Goal: Find specific page/section: Find specific page/section

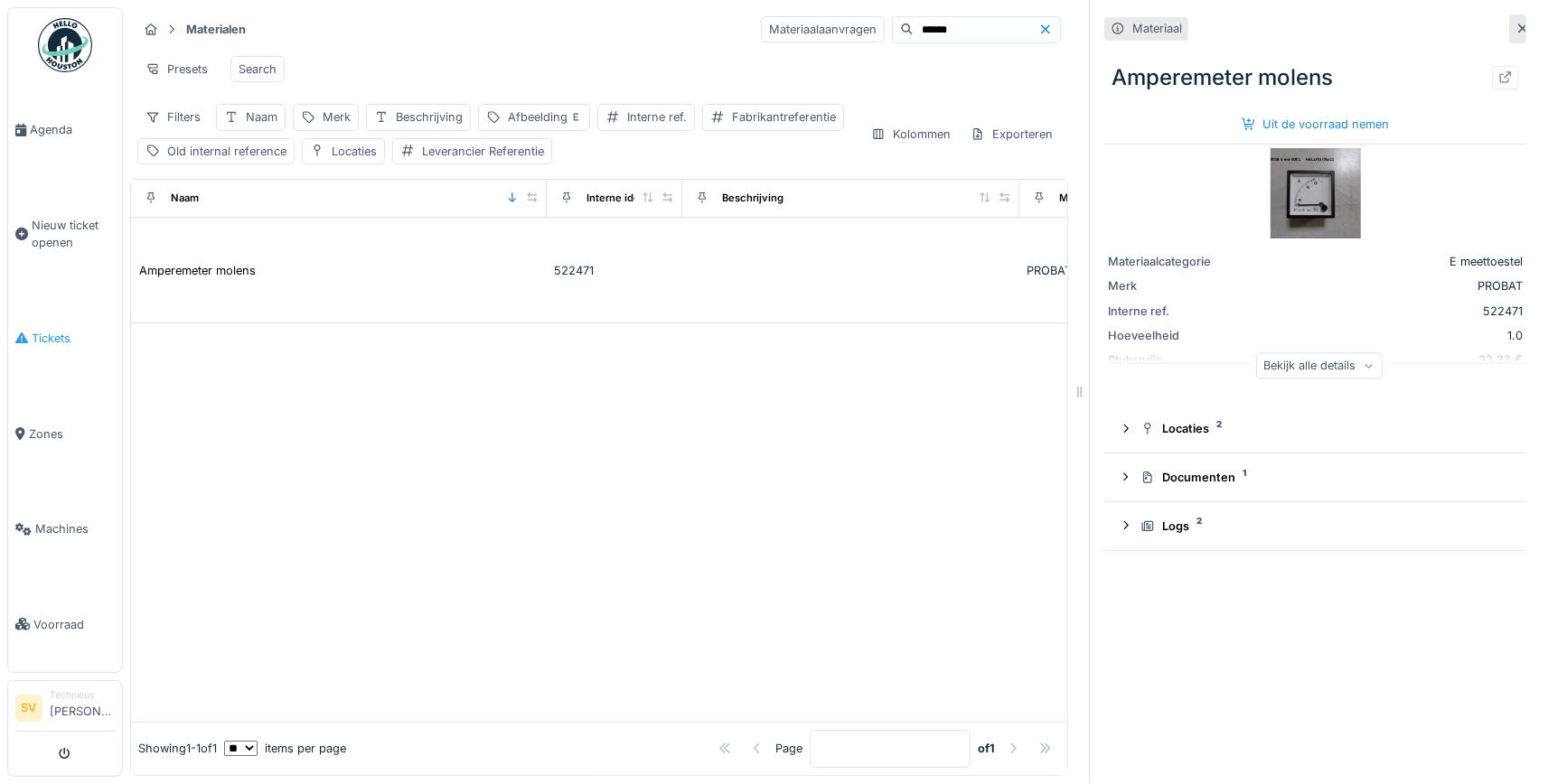
click at [49, 330] on span "Tickets" at bounding box center [73, 338] width 84 height 17
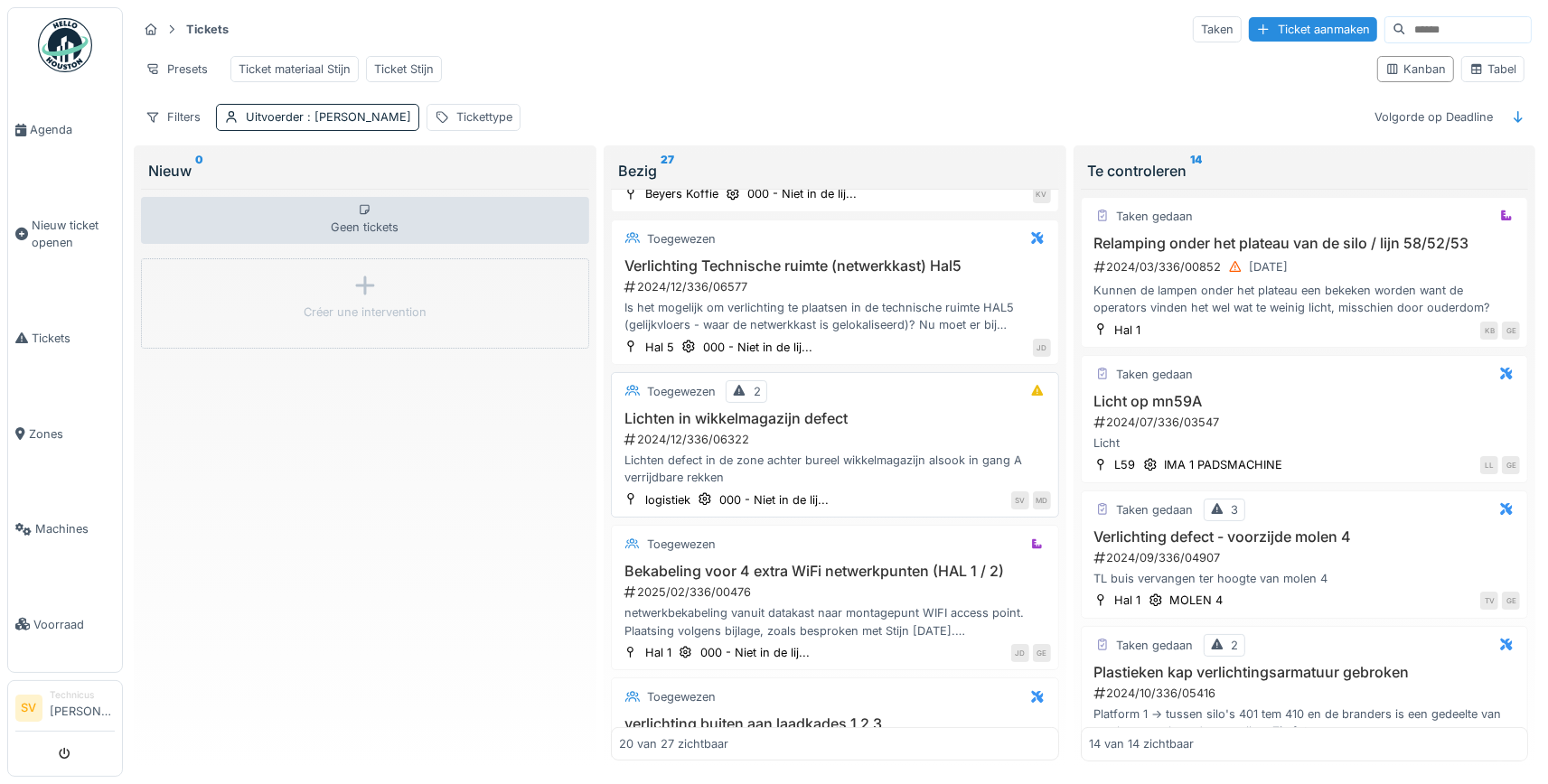
scroll to position [422, 0]
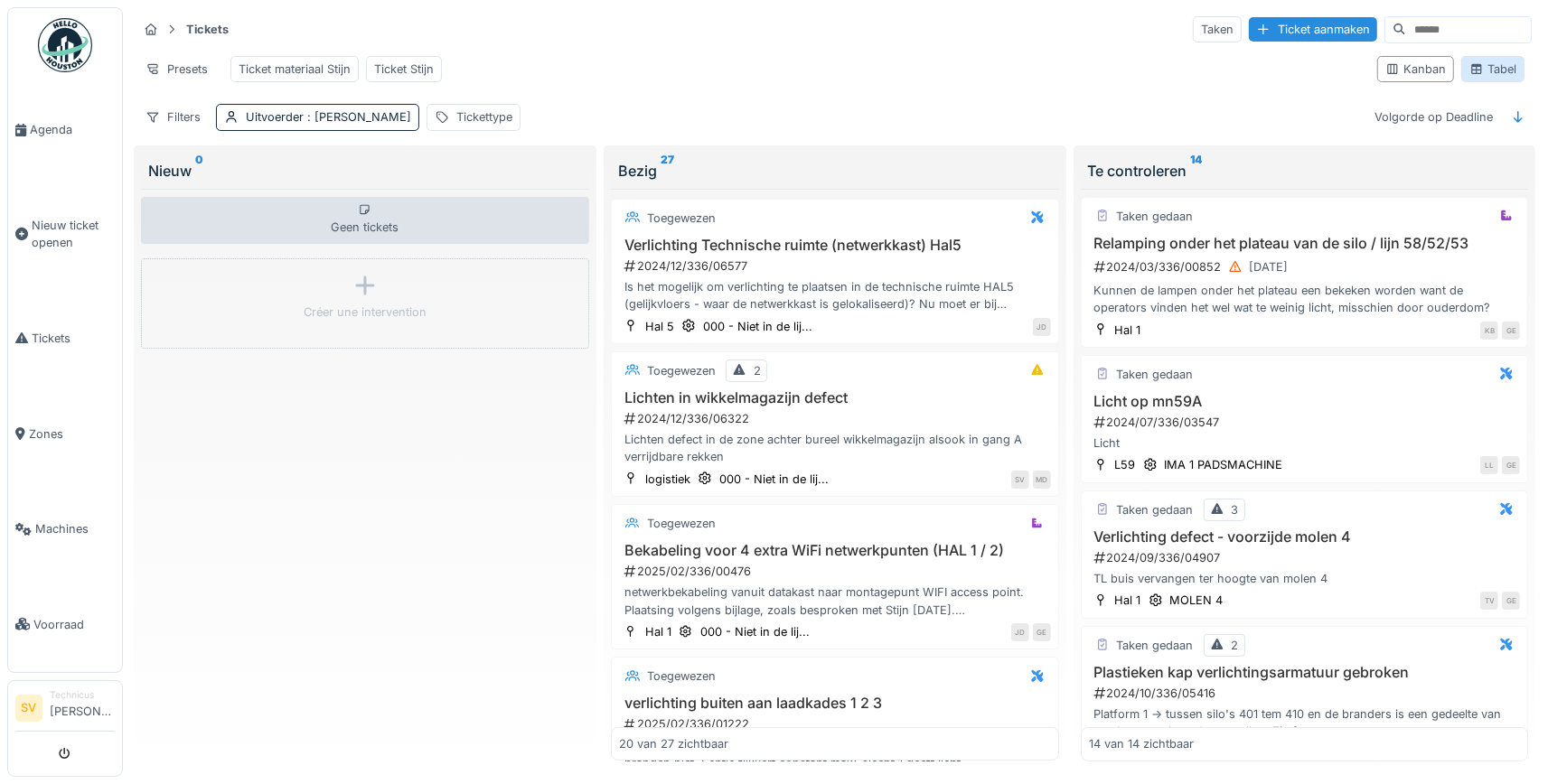
click at [1490, 60] on div "Tabel" at bounding box center [1492, 69] width 47 height 17
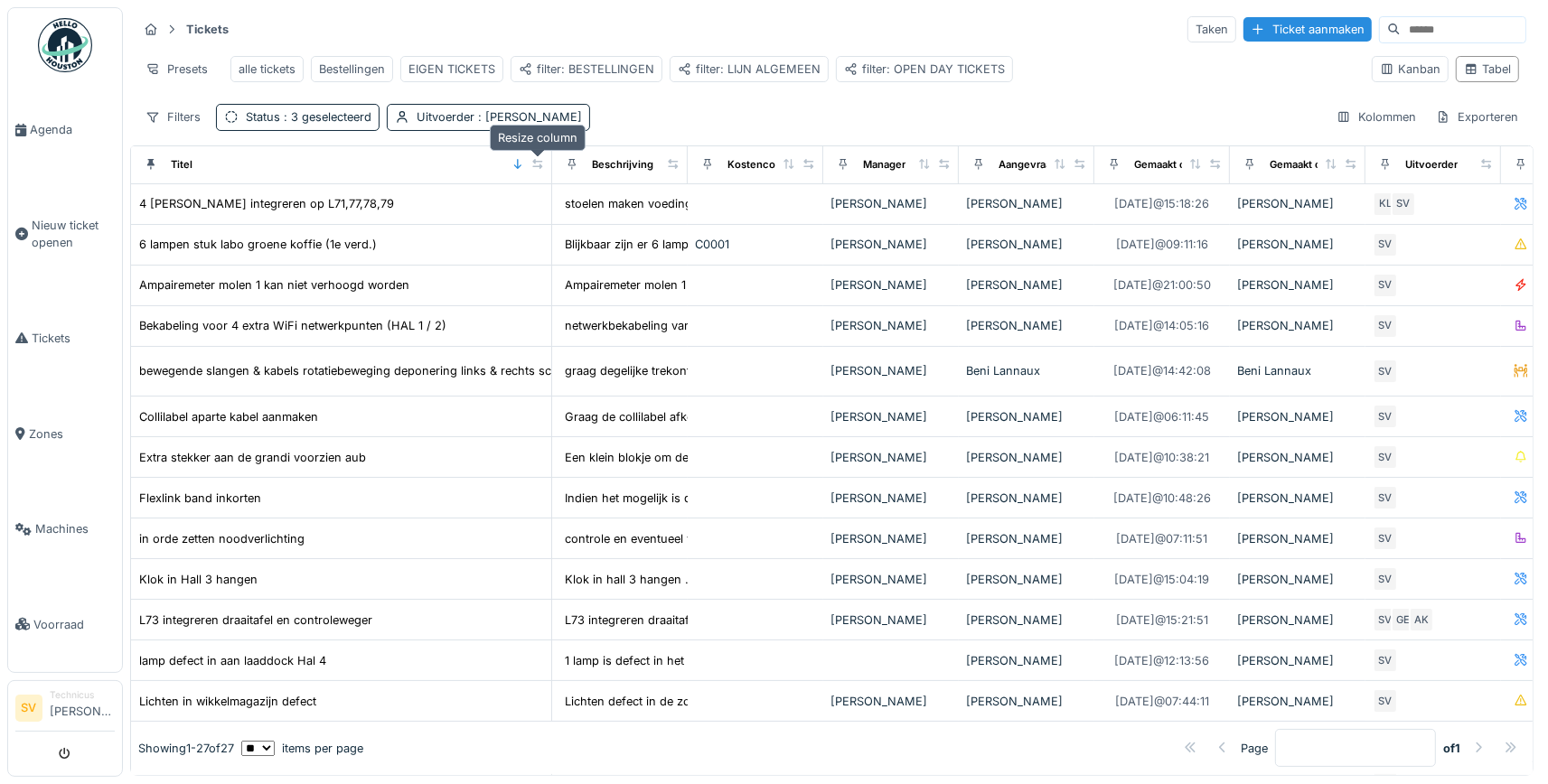
drag, startPoint x: 251, startPoint y: 166, endPoint x: 535, endPoint y: 157, distance: 284.1
click at [535, 157] on div at bounding box center [538, 164] width 13 height 16
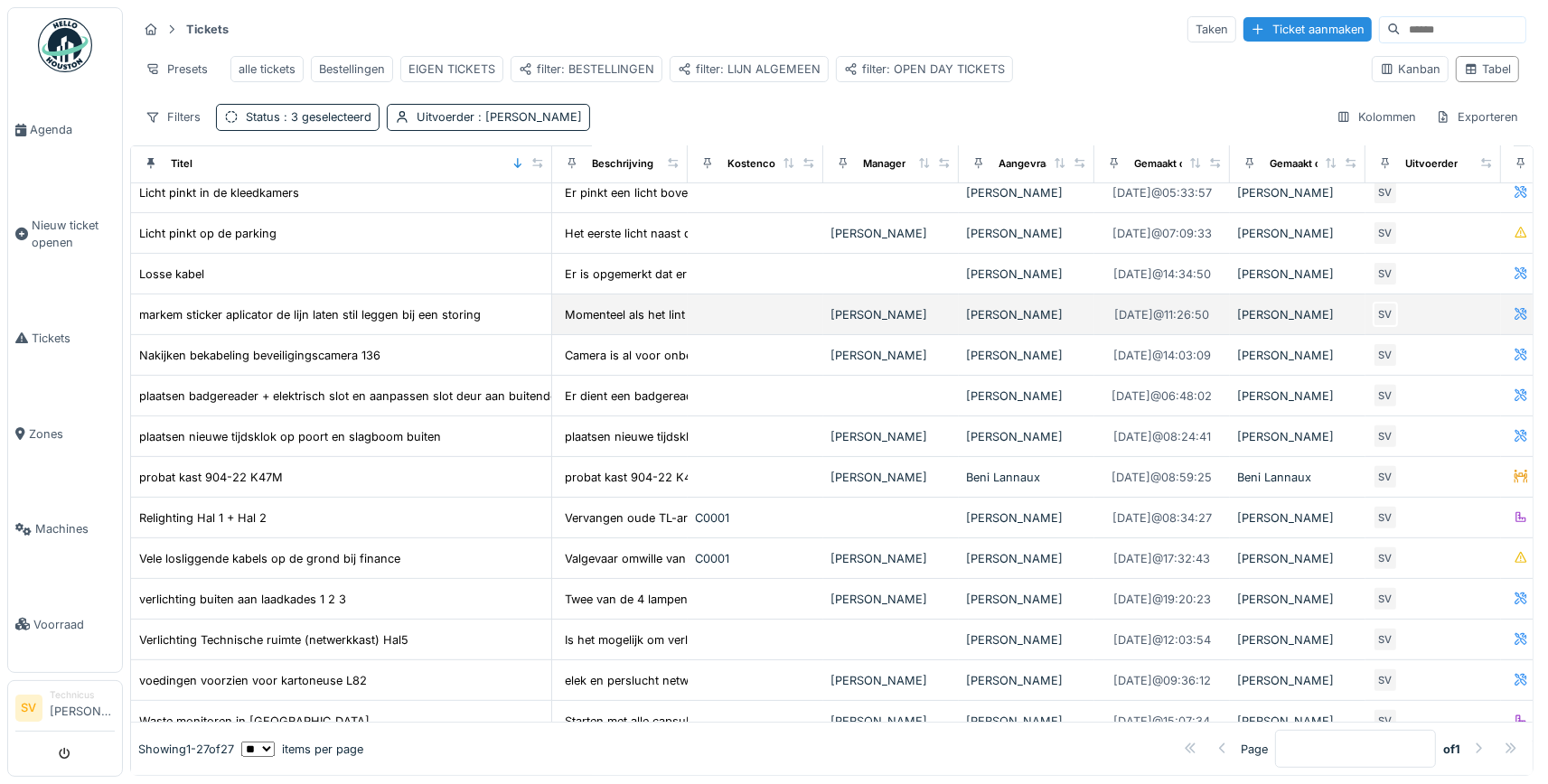
scroll to position [566, 0]
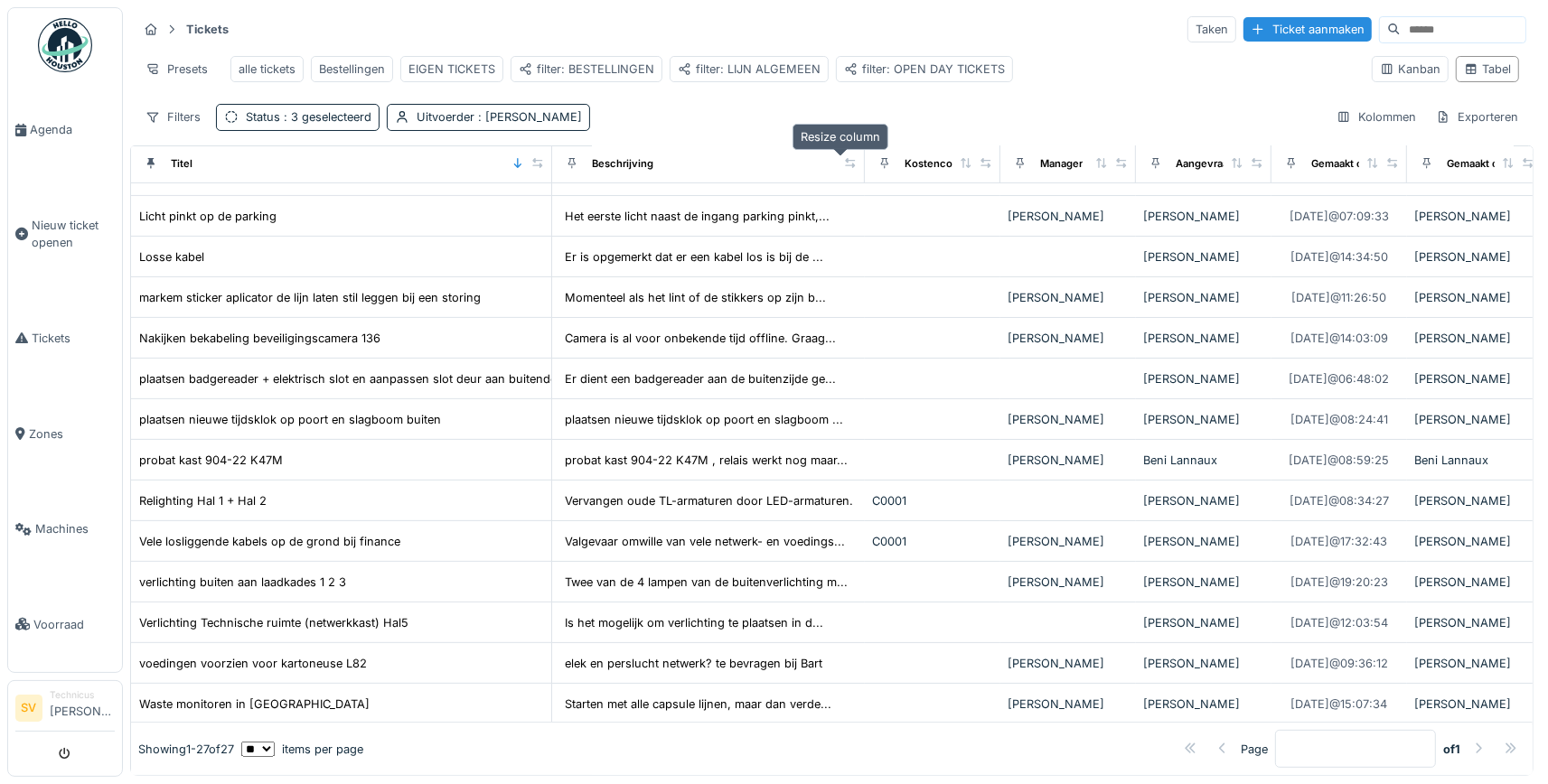
drag, startPoint x: 673, startPoint y: 161, endPoint x: 850, endPoint y: 158, distance: 177.0
click at [850, 158] on icon at bounding box center [850, 162] width 13 height 10
drag, startPoint x: 1200, startPoint y: 160, endPoint x: 1248, endPoint y: 173, distance: 49.7
click at [1262, 164] on div "Aangevraagd door" at bounding box center [1220, 163] width 90 height 16
click at [1357, 112] on div "Kolommen" at bounding box center [1375, 117] width 96 height 26
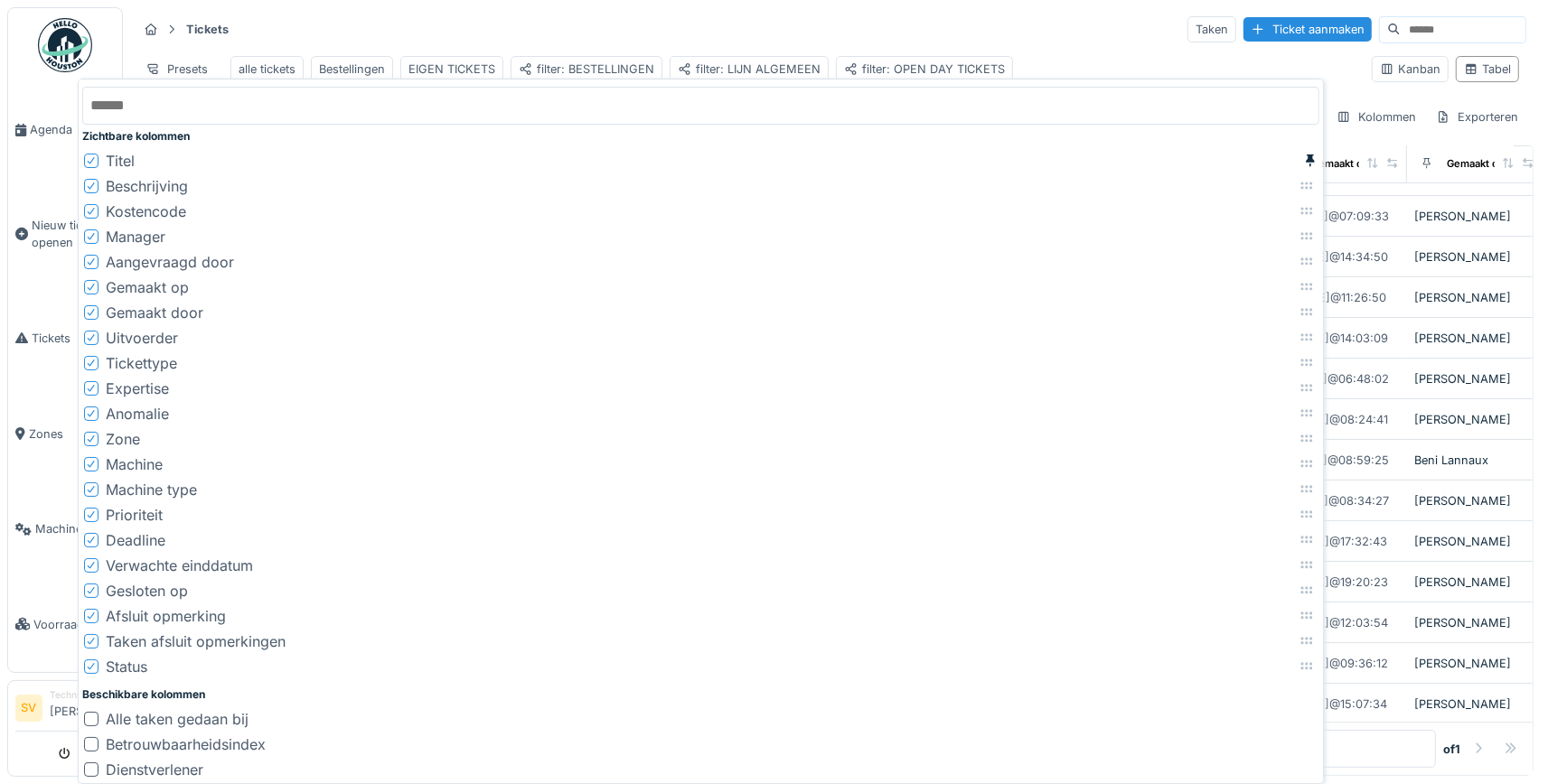
click at [1076, 27] on div "Tickets Taken Ticket aanmaken" at bounding box center [832, 30] width 1389 height 30
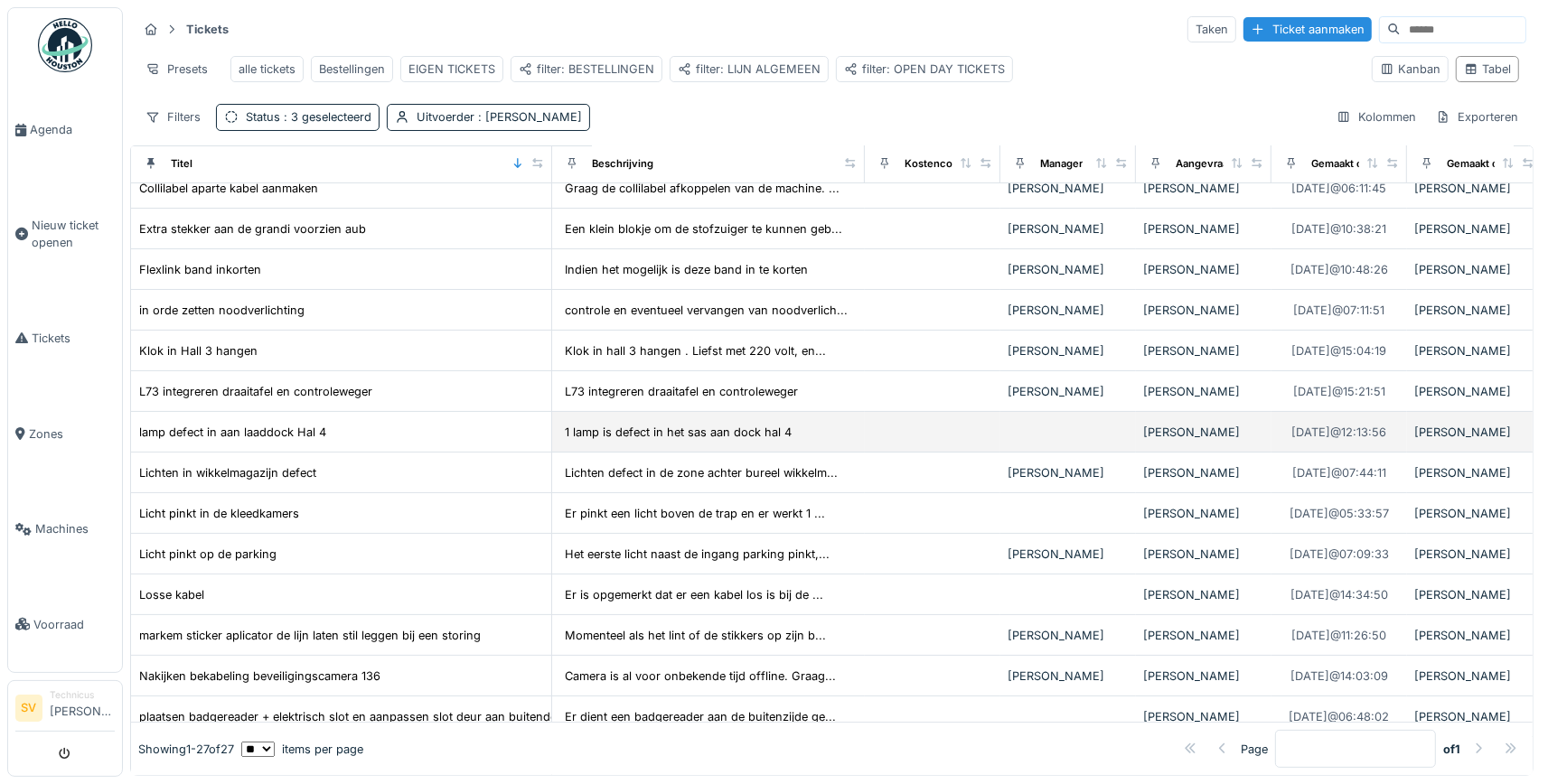
scroll to position [0, 0]
